Goal: Find specific fact: Find specific fact

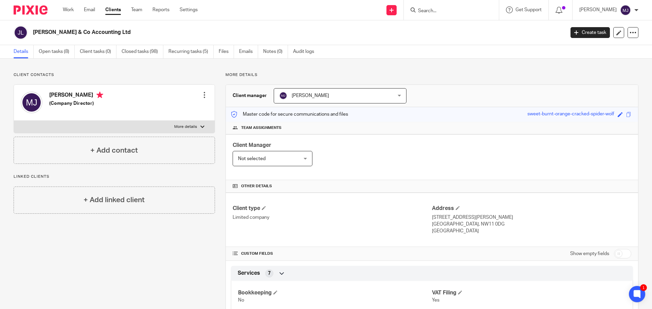
scroll to position [292, 0]
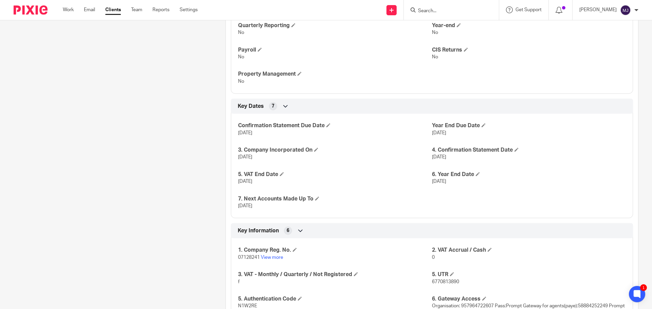
click at [439, 9] on input "Search" at bounding box center [447, 11] width 61 height 6
type input "godi"
click at [459, 36] on link at bounding box center [459, 37] width 87 height 10
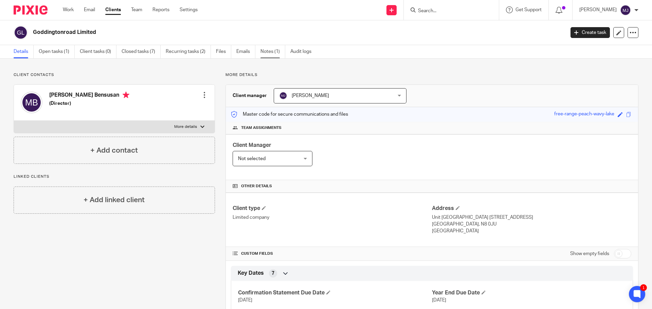
click at [272, 53] on link "Notes (1)" at bounding box center [272, 51] width 25 height 13
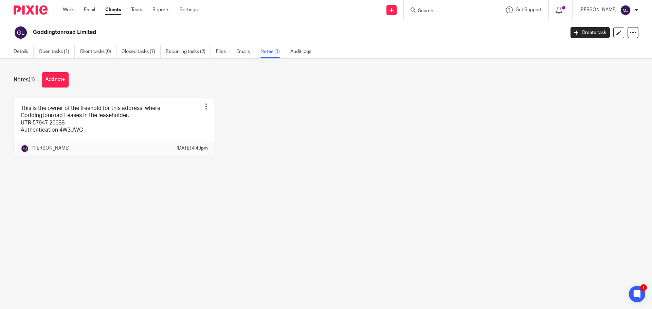
click at [439, 11] on input "Search" at bounding box center [447, 11] width 61 height 6
type input "godding"
click at [482, 26] on link at bounding box center [468, 26] width 105 height 10
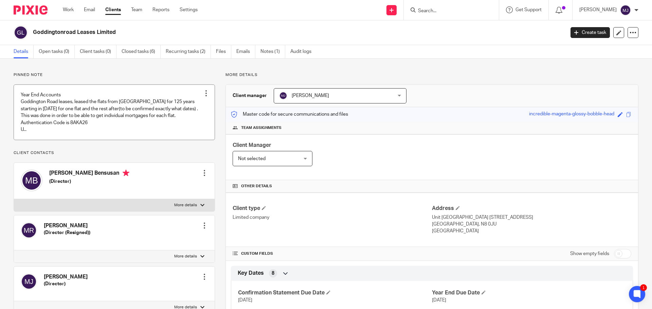
click at [143, 119] on link at bounding box center [114, 112] width 201 height 55
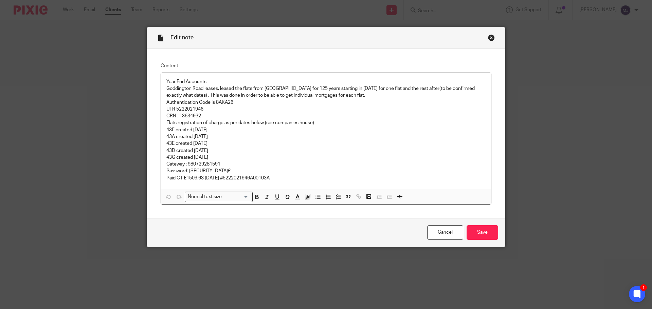
click at [490, 38] on div "Close this dialog window" at bounding box center [491, 37] width 7 height 7
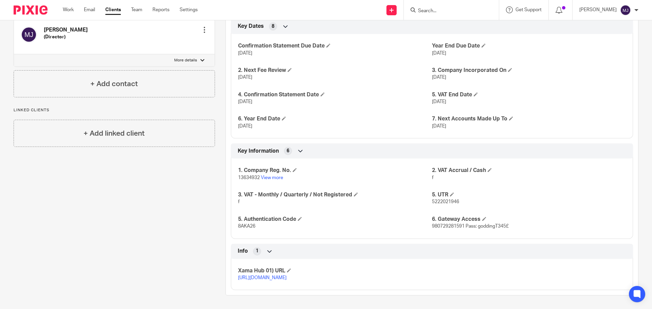
scroll to position [254, 0]
drag, startPoint x: 461, startPoint y: 220, endPoint x: 429, endPoint y: 219, distance: 32.3
click at [432, 224] on span "980729281591 Pass: goddingT345£" at bounding box center [470, 226] width 77 height 5
copy span "980729281591"
drag, startPoint x: 507, startPoint y: 219, endPoint x: 475, endPoint y: 220, distance: 32.0
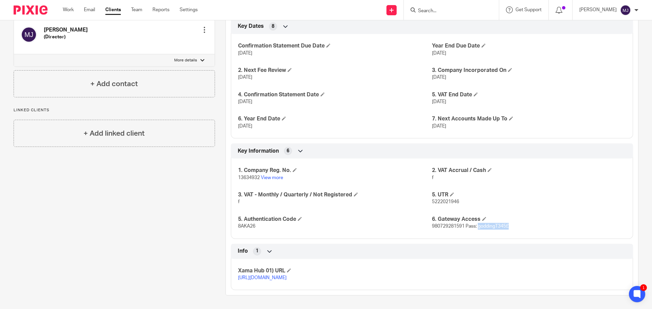
click at [475, 223] on p "980729281591 Pass: goddingT345£" at bounding box center [529, 226] width 194 height 7
copy span "goddingT345£"
drag, startPoint x: 461, startPoint y: 219, endPoint x: 426, endPoint y: 220, distance: 35.0
click at [426, 220] on div "1. Company Reg. No. 13634932 View more 2. VAT Accrual / Cash f 3. VAT - Monthly…" at bounding box center [432, 195] width 402 height 85
click at [451, 224] on span "980729281591 Pass: goddingT345£" at bounding box center [470, 226] width 77 height 5
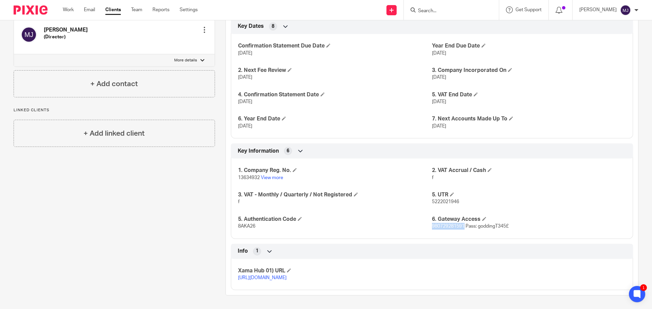
drag, startPoint x: 461, startPoint y: 220, endPoint x: 429, endPoint y: 219, distance: 31.6
click at [432, 224] on span "980729281591 Pass: goddingT345£" at bounding box center [470, 226] width 77 height 5
copy span "980729281591"
